Goal: Navigation & Orientation: Find specific page/section

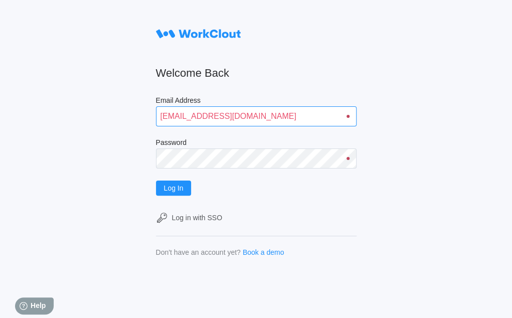
type input "[EMAIL_ADDRESS][DOMAIN_NAME]"
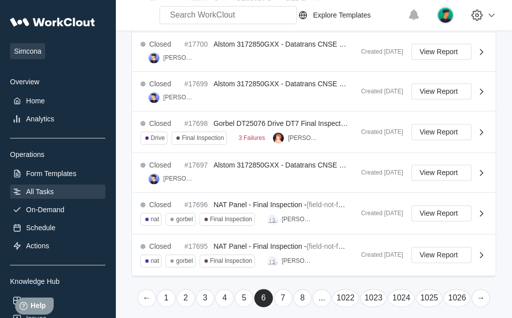
click at [147, 292] on link "←" at bounding box center [146, 298] width 19 height 18
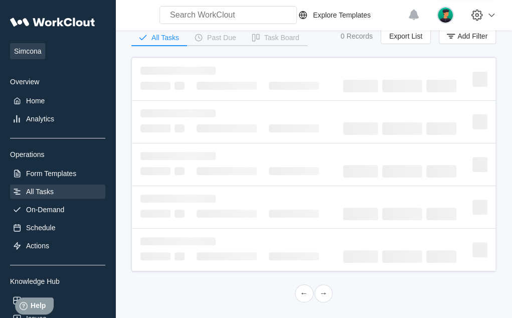
scroll to position [431, 0]
